Goal: Go to known website: Go to known website

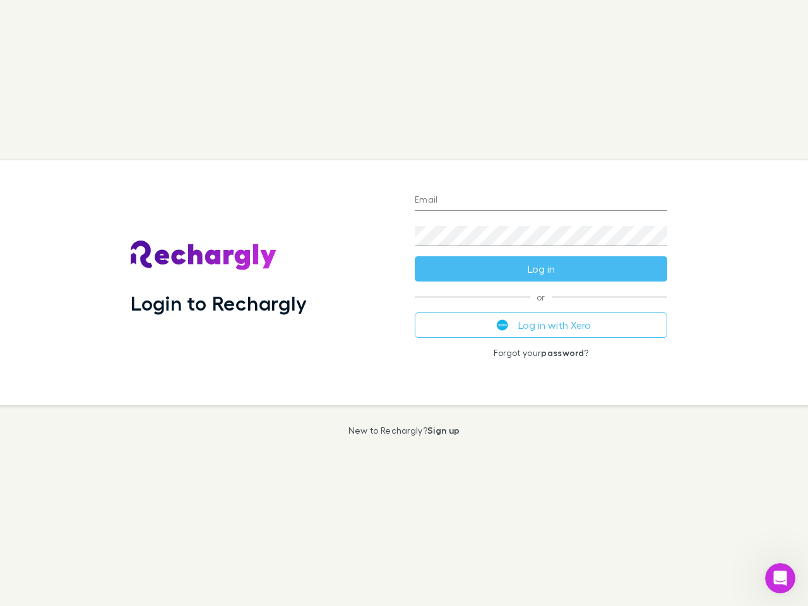
click at [404, 303] on div "Login to Rechargly" at bounding box center [263, 282] width 284 height 245
click at [541, 201] on input "Email" at bounding box center [541, 201] width 252 height 20
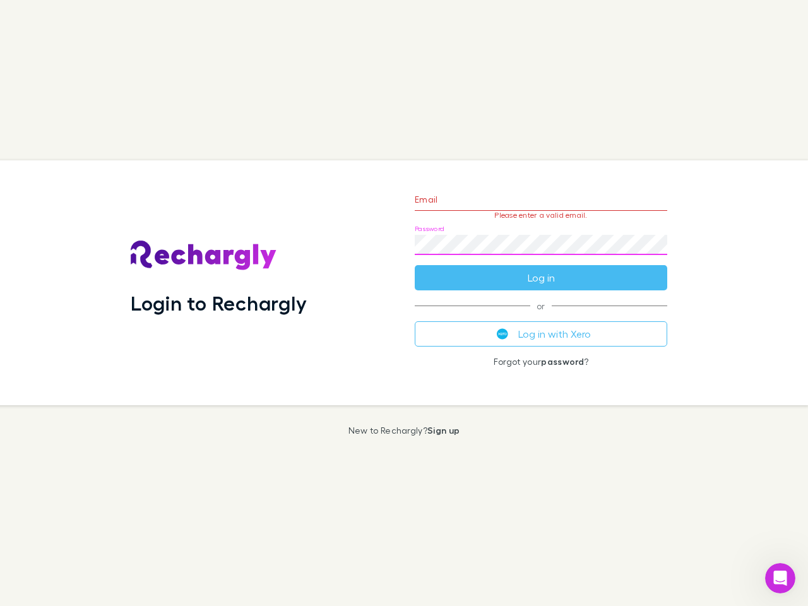
click at [541, 269] on form "Email Please enter a valid email. Password Log in" at bounding box center [541, 235] width 252 height 110
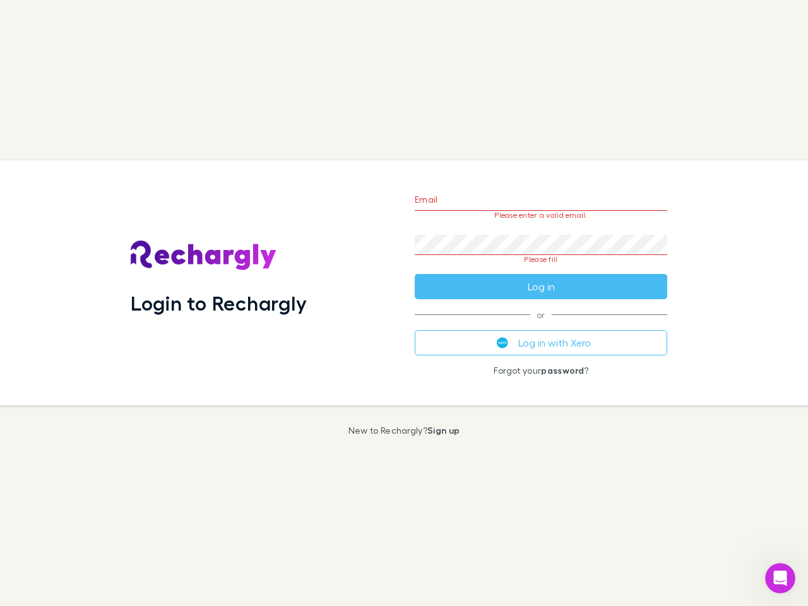
click at [541, 325] on div "Email Please enter a valid email. Password Please fill Log in or Log in with Xe…" at bounding box center [540, 282] width 273 height 245
click at [780, 578] on icon "Open Intercom Messenger" at bounding box center [780, 578] width 21 height 21
